Goal: Find specific page/section: Find specific page/section

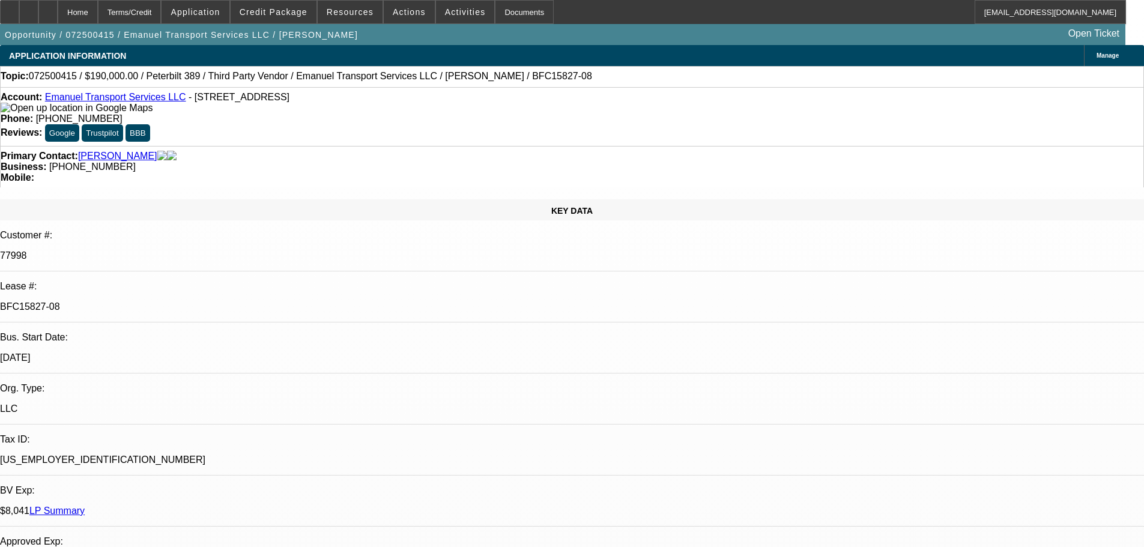
select select "0"
select select "2"
select select "0"
select select "6"
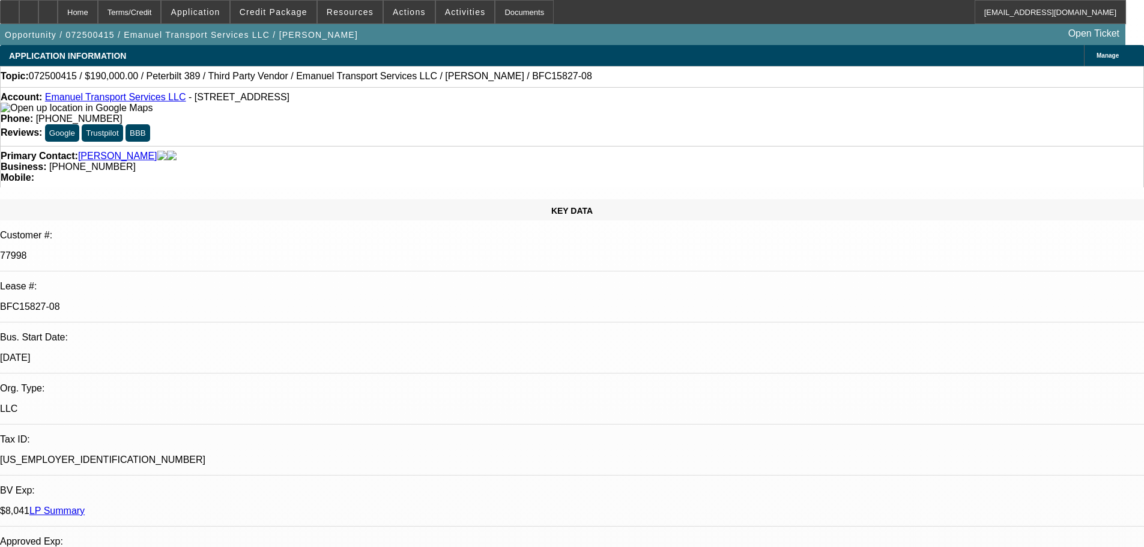
select select "0"
select select "2"
select select "0"
select select "6"
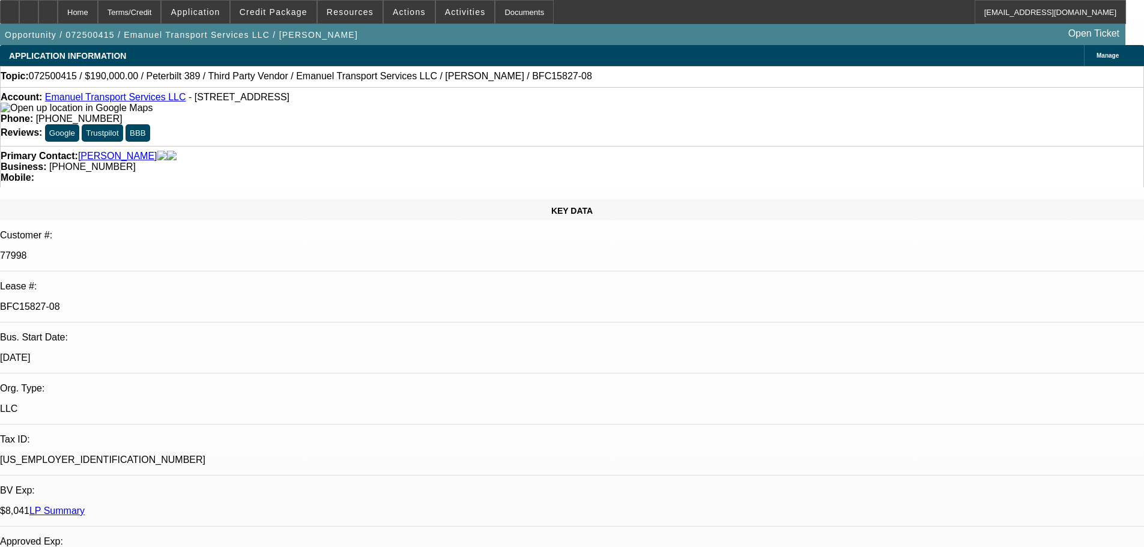
select select "0"
select select "2"
select select "0"
select select "6"
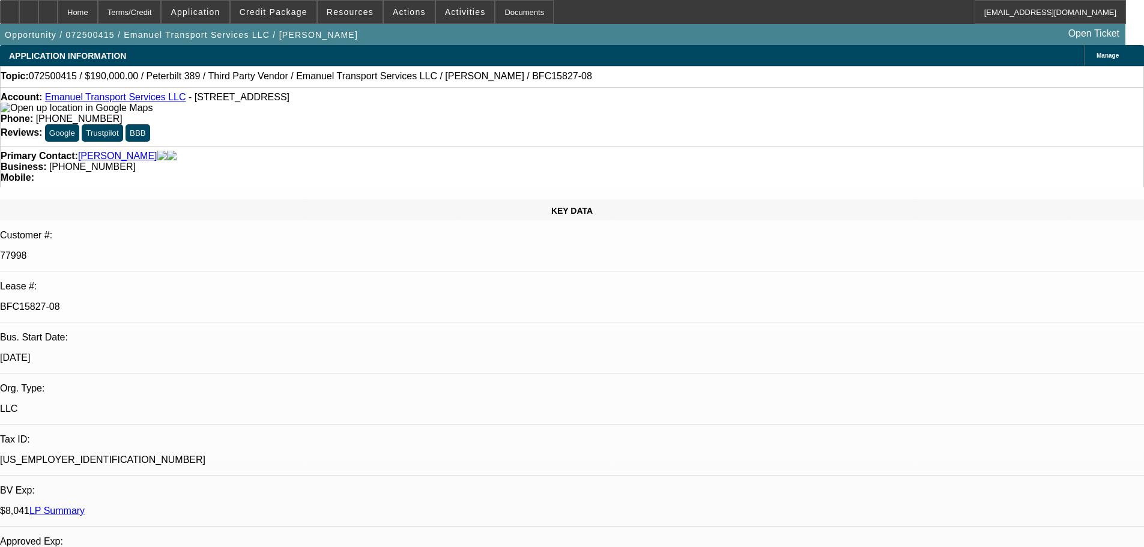
select select "0"
select select "2"
select select "0"
select select "6"
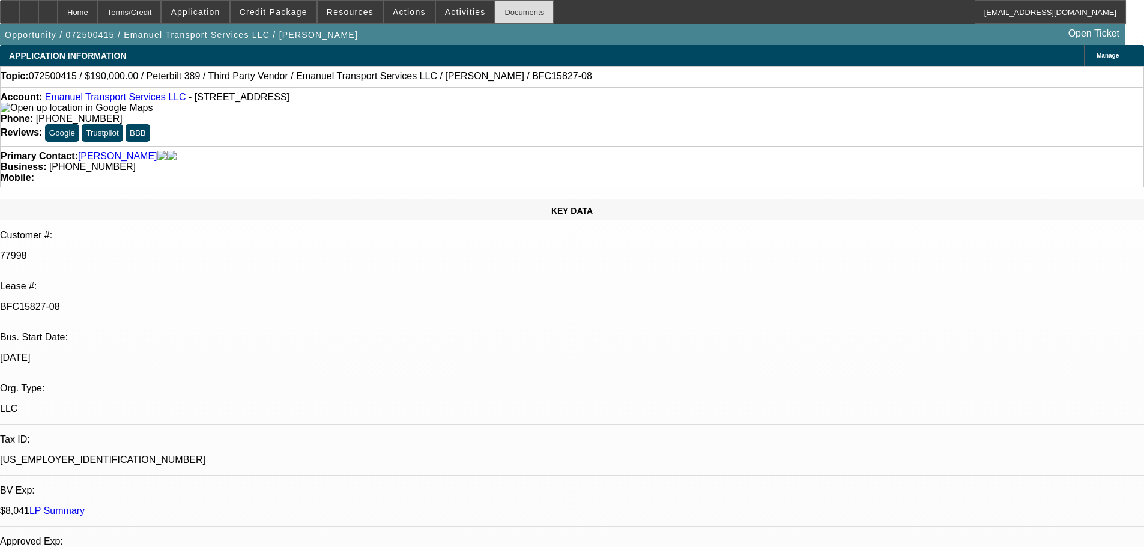
click at [495, 15] on div "Documents" at bounding box center [524, 12] width 59 height 24
select select "0"
select select "2"
select select "0"
select select "6"
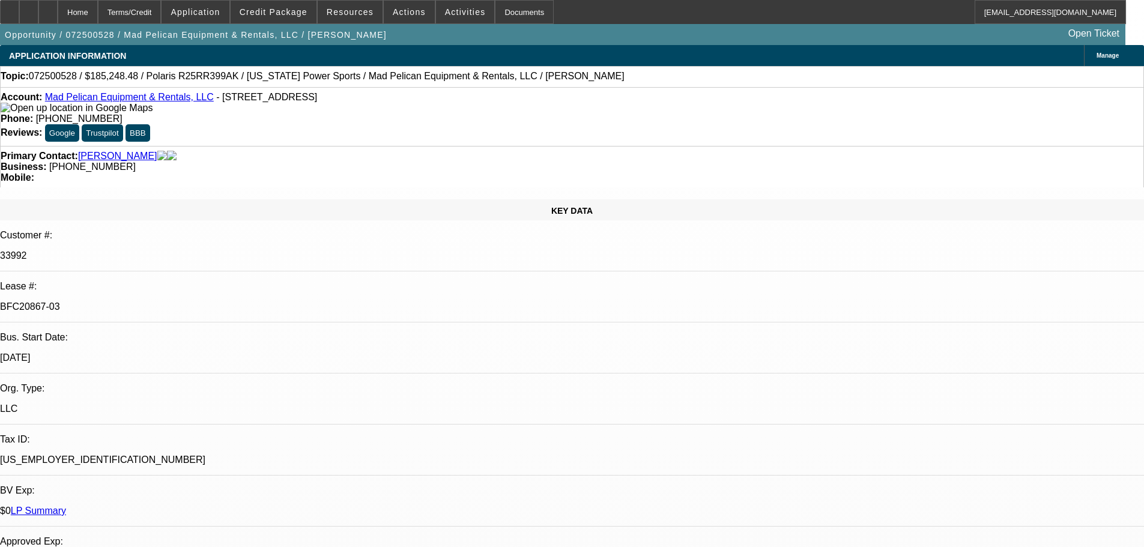
select select "0"
select select "2"
select select "0"
select select "6"
select select "0"
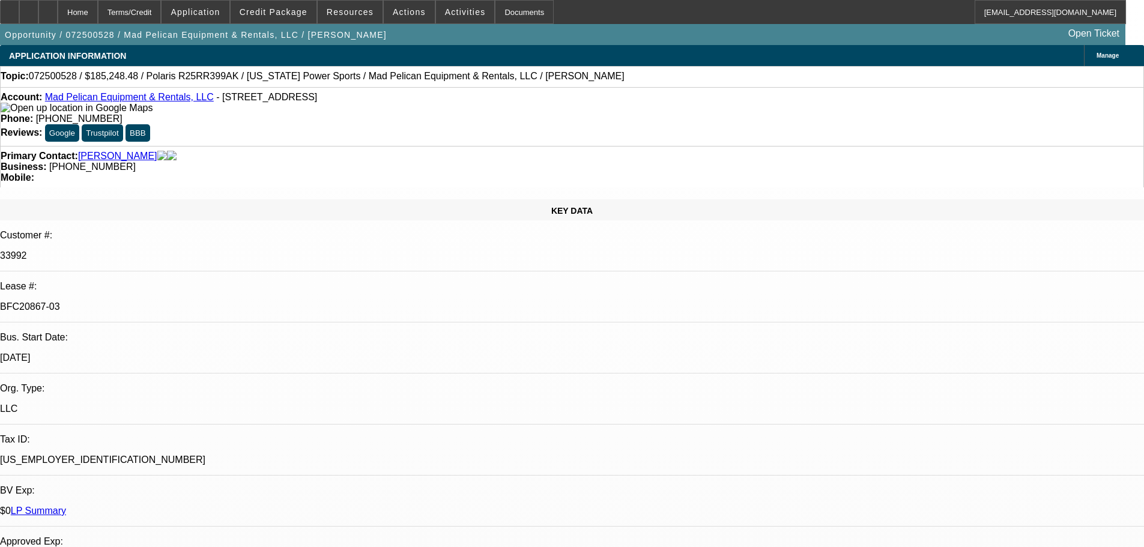
select select "2"
select select "0"
select select "6"
select select "0"
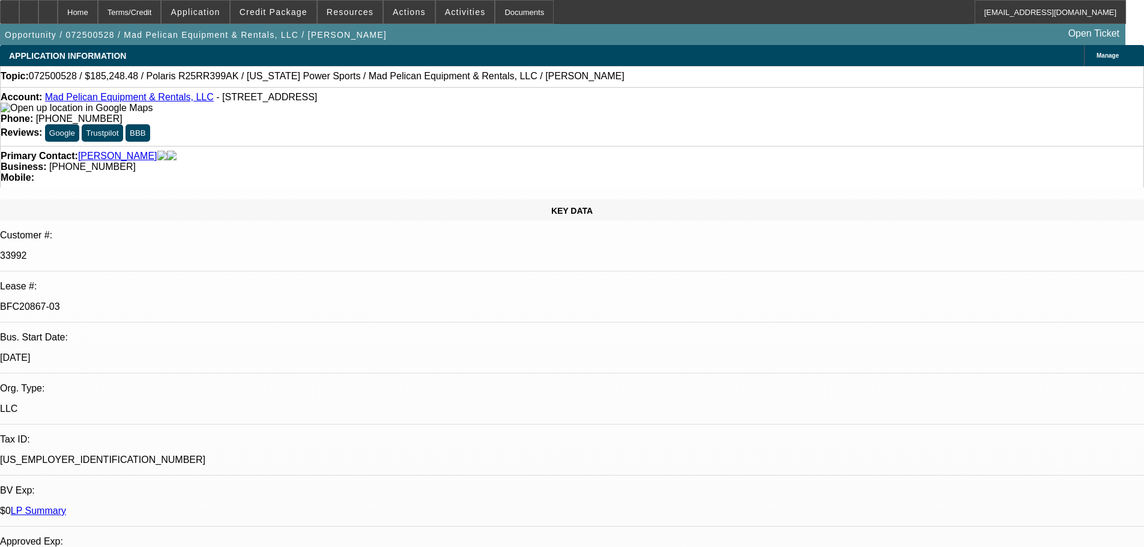
select select "2"
select select "0"
select select "6"
click at [503, 18] on div "Documents" at bounding box center [524, 12] width 59 height 24
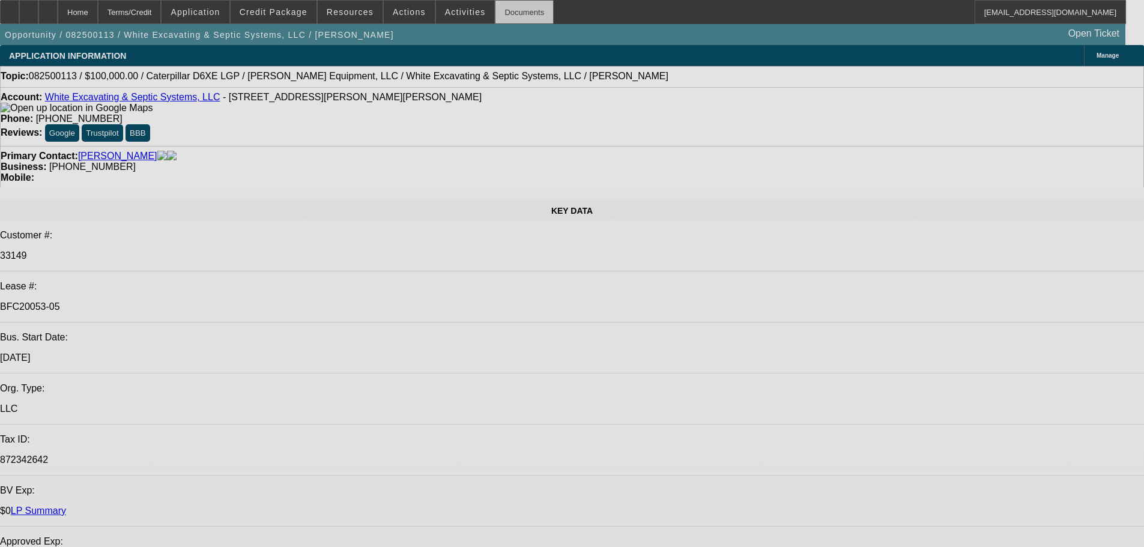
select select "0"
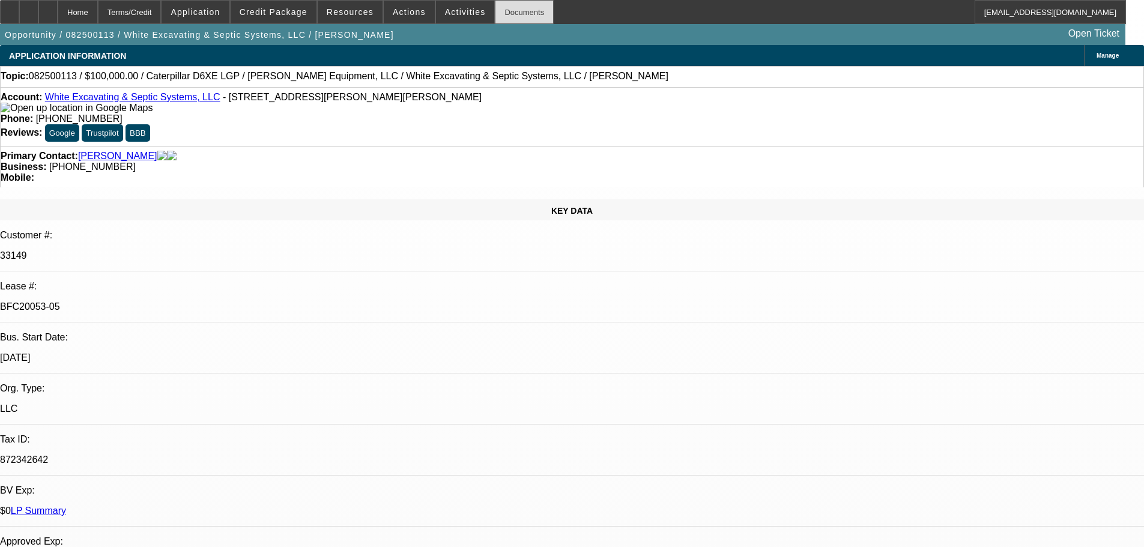
select select "2"
select select "0"
select select "6"
select select "0"
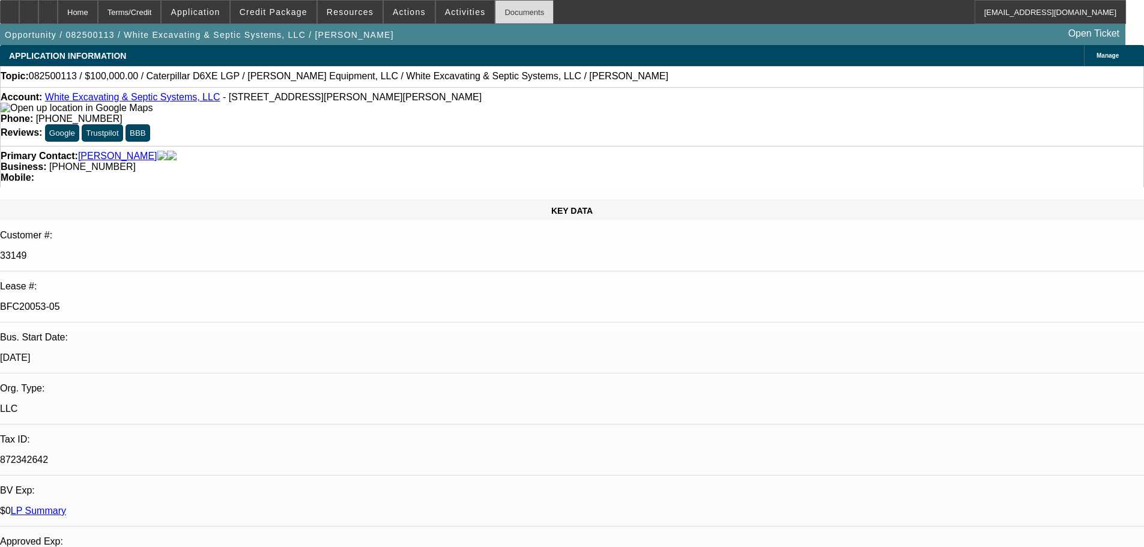
select select "2"
select select "0"
select select "6"
select select "0"
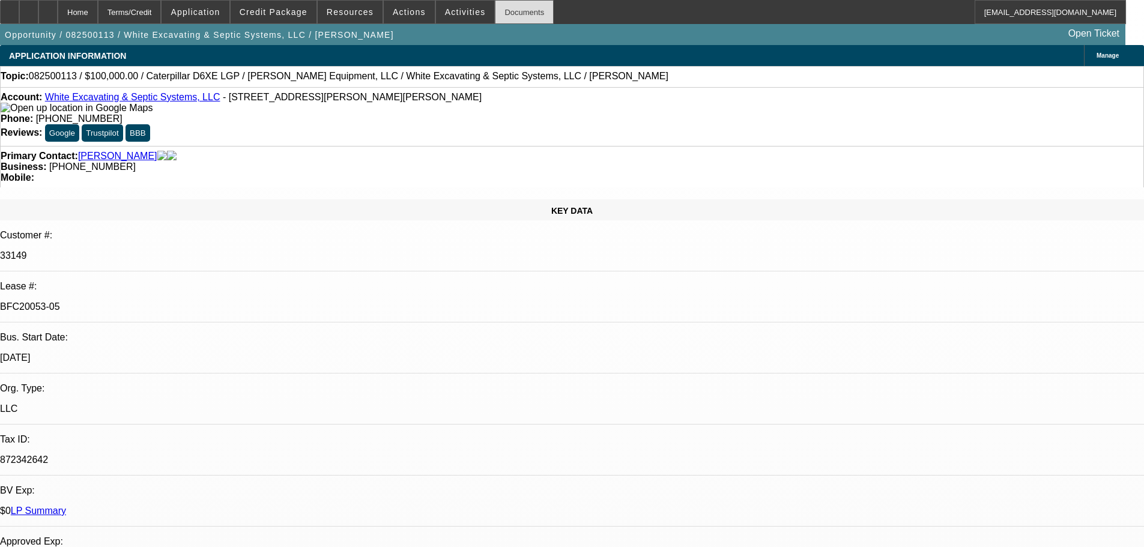
select select "0"
select select "6"
select select "0"
select select "2"
select select "0"
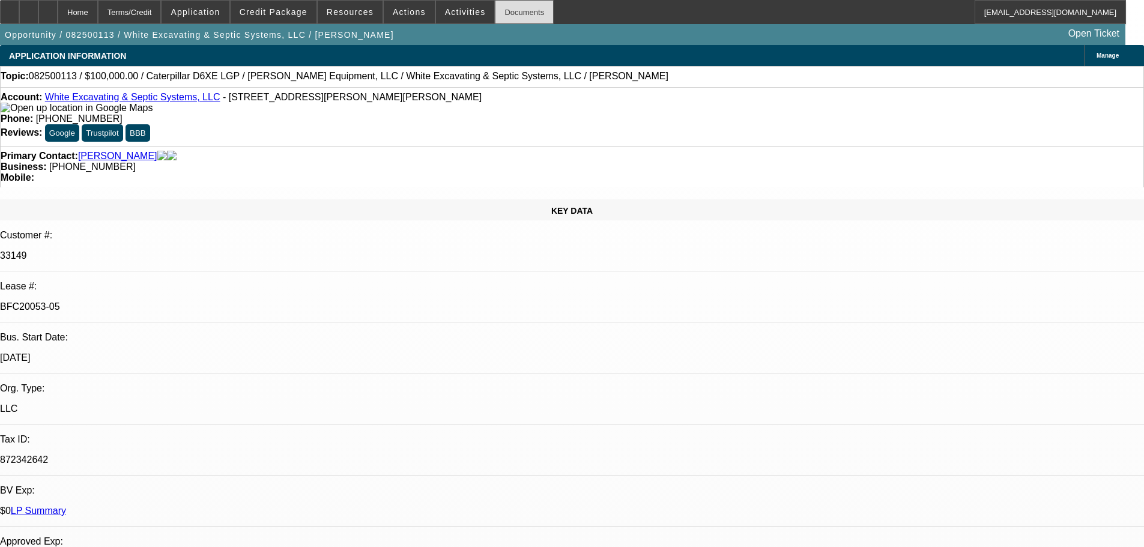
select select "6"
click at [504, 4] on div "Documents" at bounding box center [524, 12] width 59 height 24
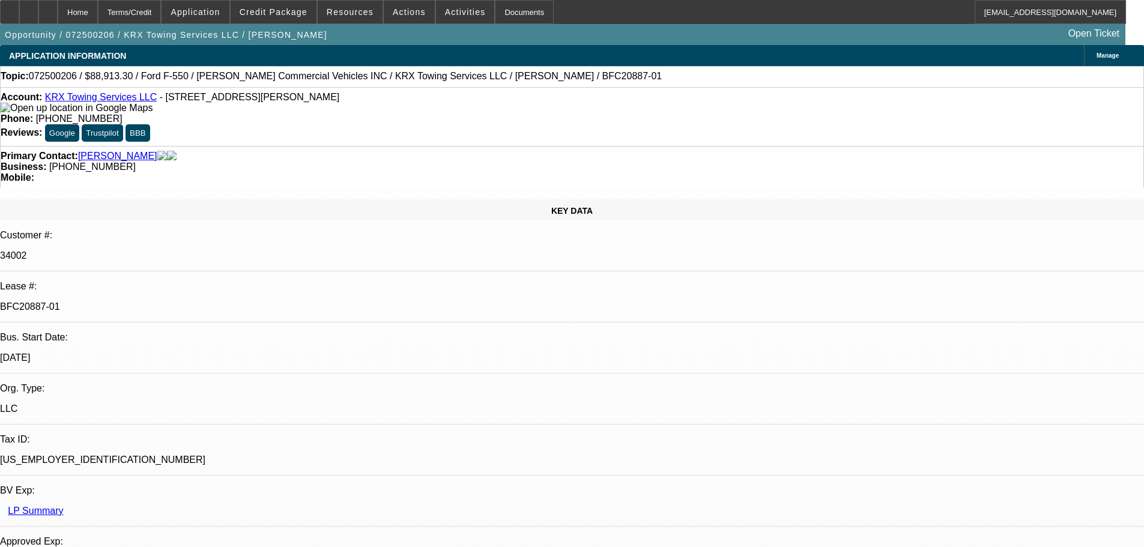
select select "0"
select select "2"
select select "0"
select select "6"
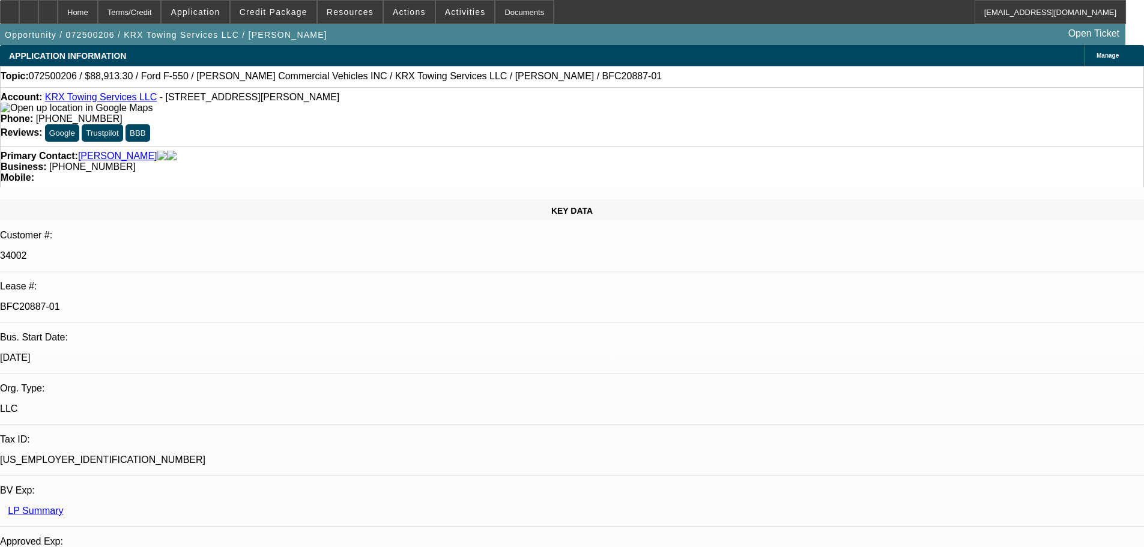
select select "0"
select select "2"
select select "0"
select select "6"
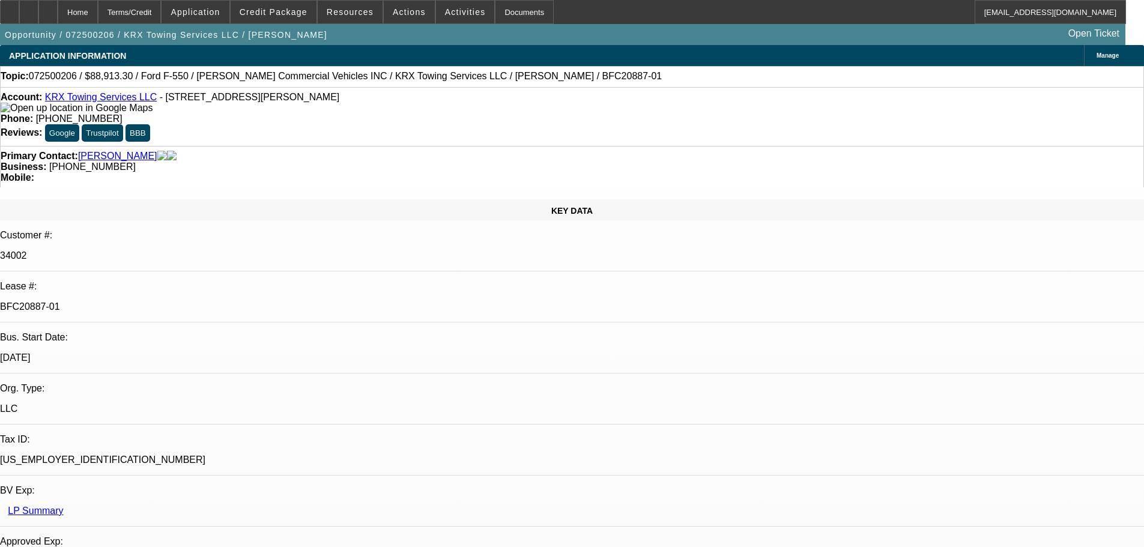
select select "0"
select select "2"
select select "0"
select select "6"
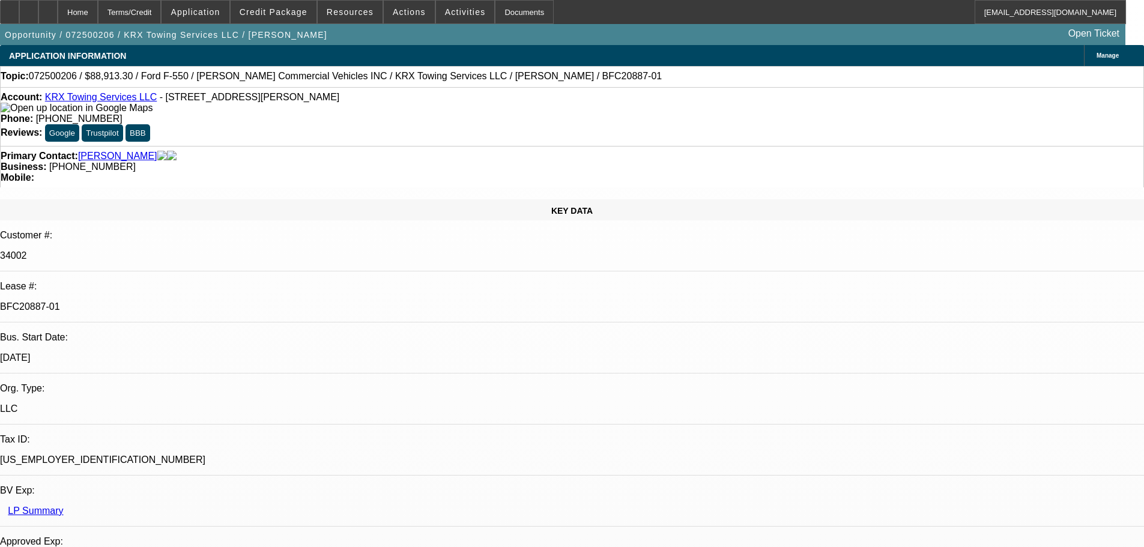
select select "0.15"
select select "2"
select select "0"
select select "6"
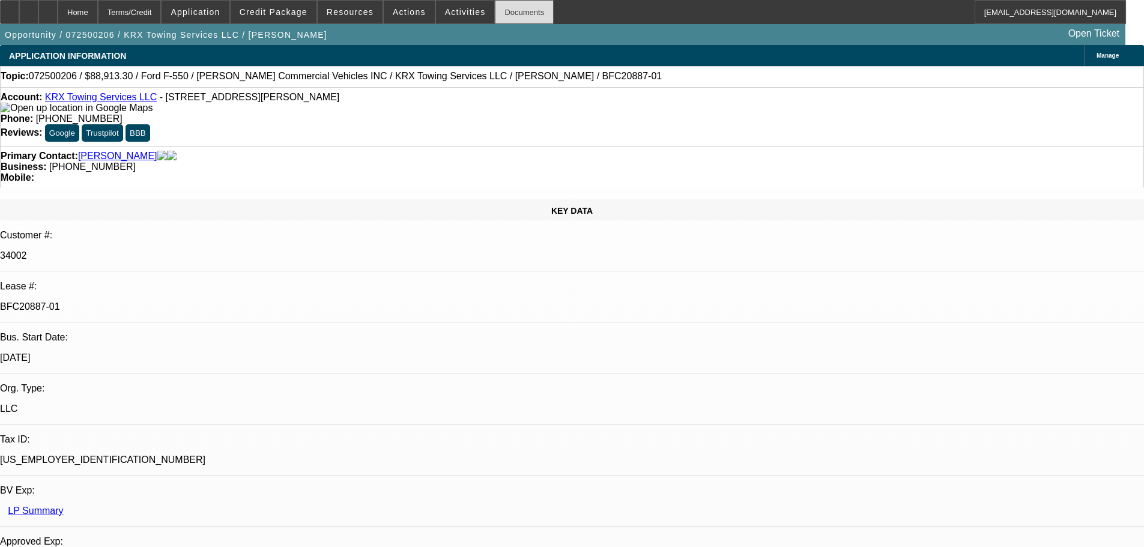
click at [526, 12] on div "Documents" at bounding box center [524, 12] width 59 height 24
